Goal: Task Accomplishment & Management: Use online tool/utility

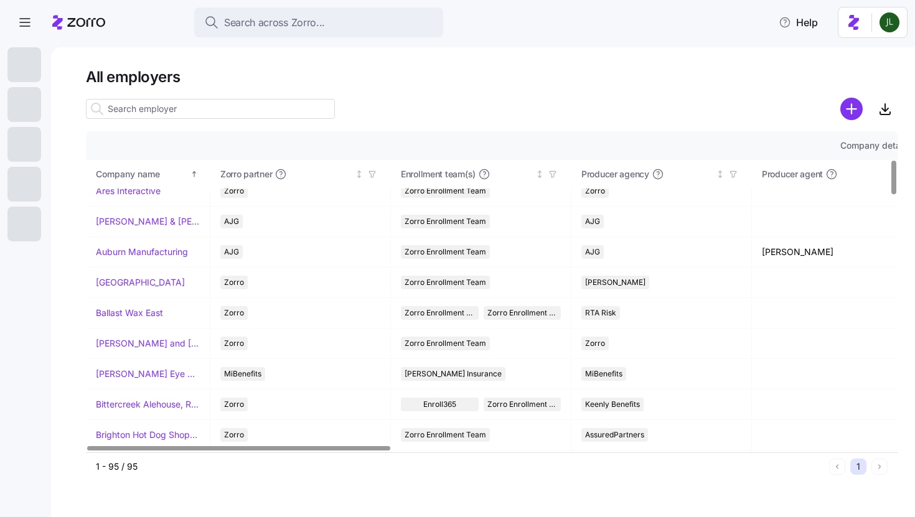
scroll to position [262, 0]
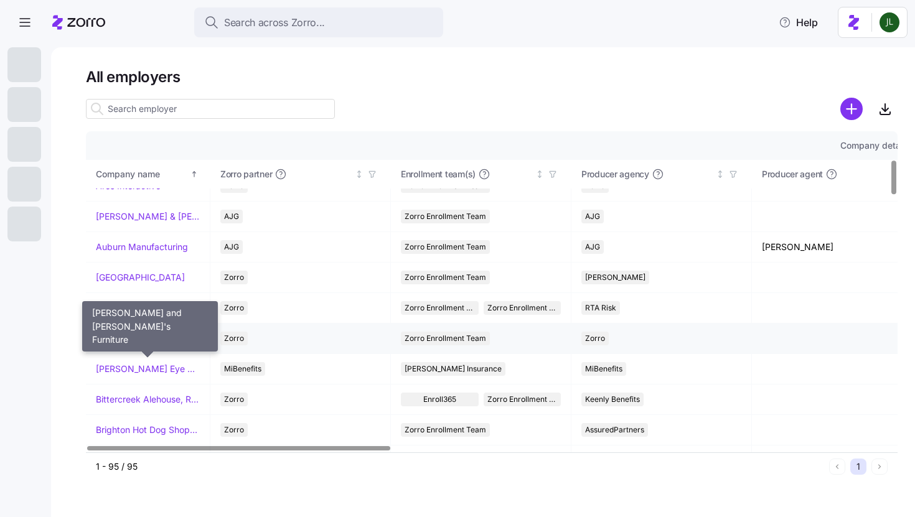
click at [134, 341] on link "[PERSON_NAME] and [PERSON_NAME]'s Furniture" at bounding box center [148, 339] width 104 height 12
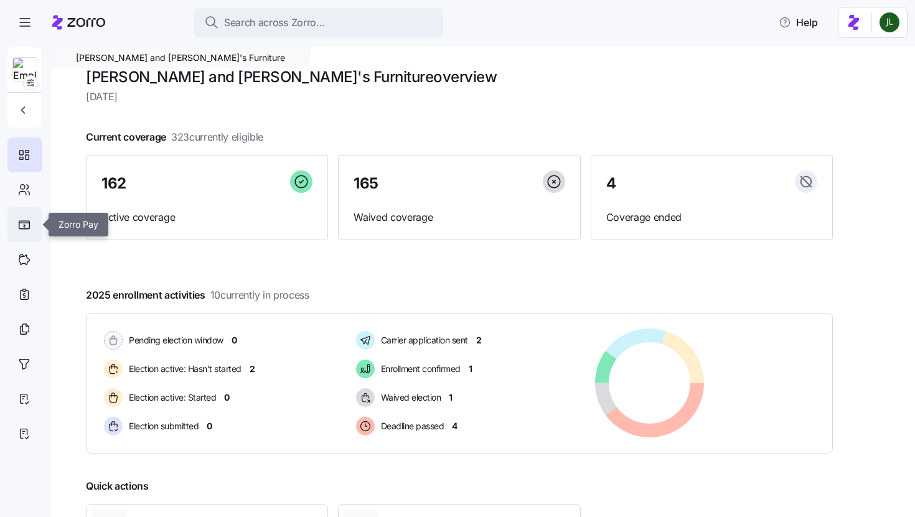
click at [22, 217] on div at bounding box center [24, 224] width 35 height 35
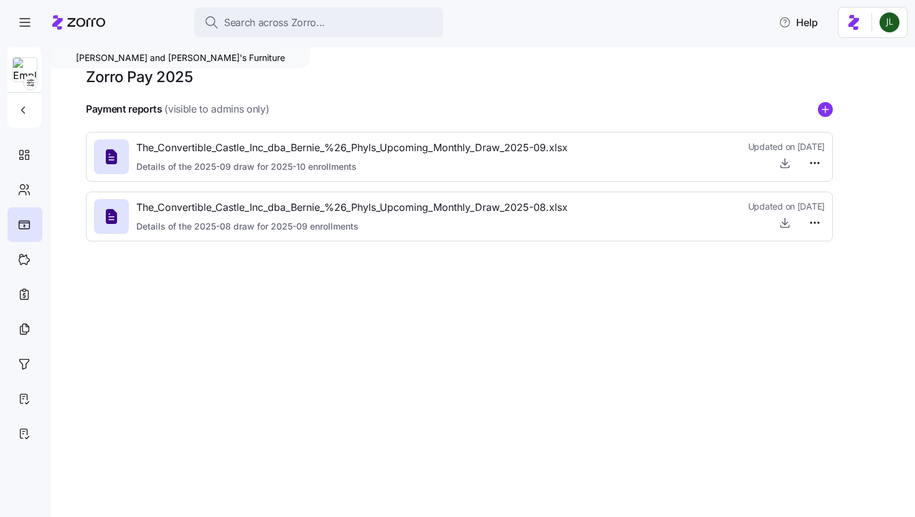
click at [815, 111] on div "Payment reports (visible to admins only)" at bounding box center [459, 110] width 747 height 16
click at [832, 108] on circle "add icon" at bounding box center [826, 110] width 14 height 14
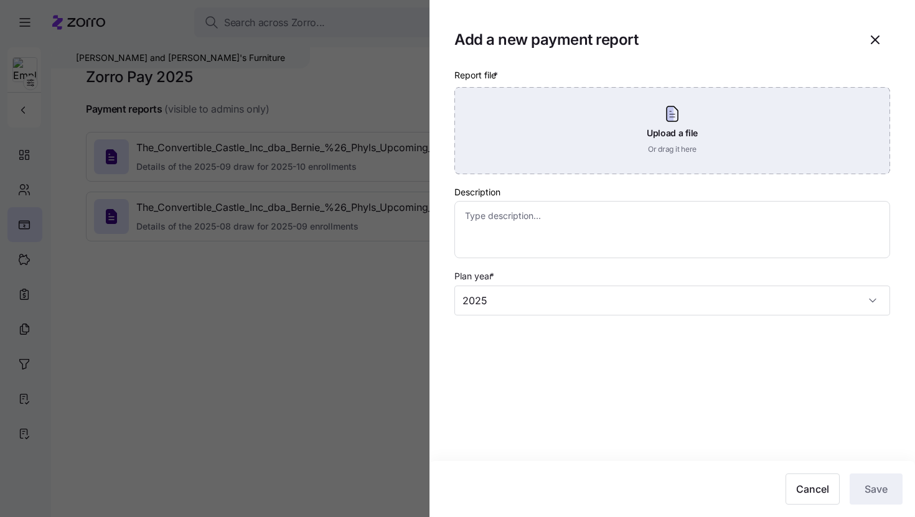
click at [587, 156] on div "Upload a file Or drag it here" at bounding box center [673, 130] width 436 height 87
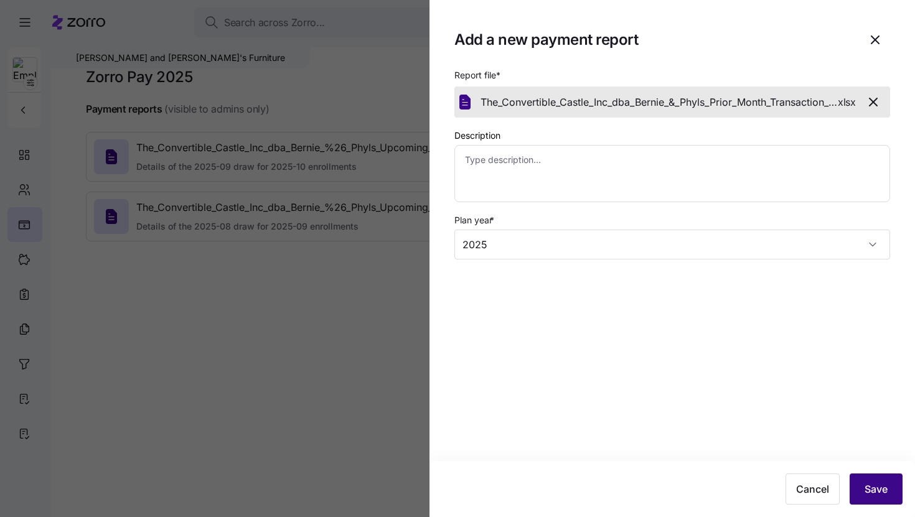
click at [882, 478] on button "Save" at bounding box center [876, 489] width 53 height 31
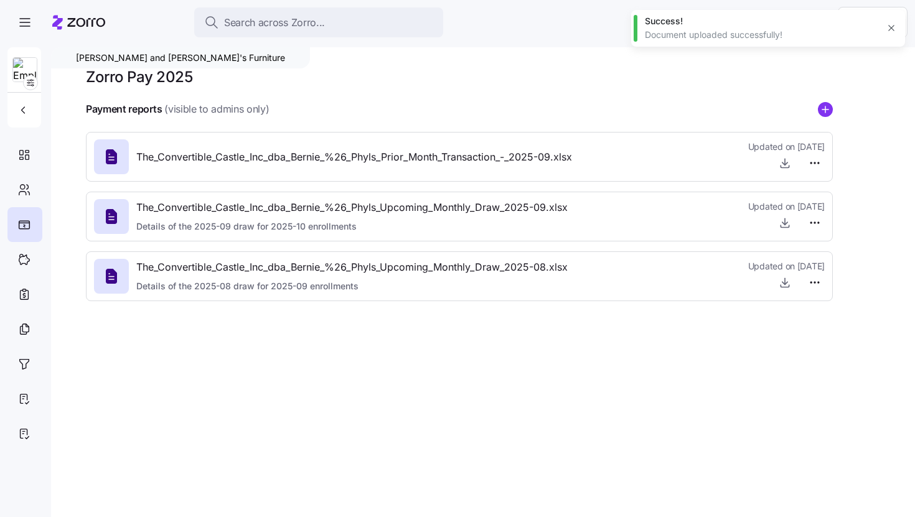
type textarea "x"
